Goal: Transaction & Acquisition: Subscribe to service/newsletter

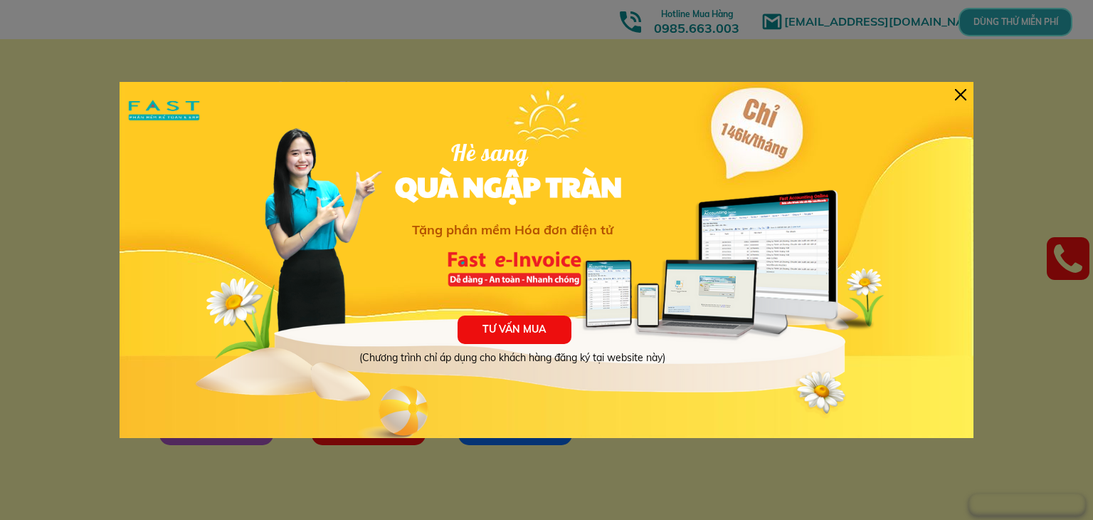
click at [401, 87] on div "TƯ VẤN MUA (Chương trình chỉ áp dụng cho khách hàng đăng ký tại website này) Hè…" at bounding box center [547, 260] width 854 height 356
